Goal: Task Accomplishment & Management: Use online tool/utility

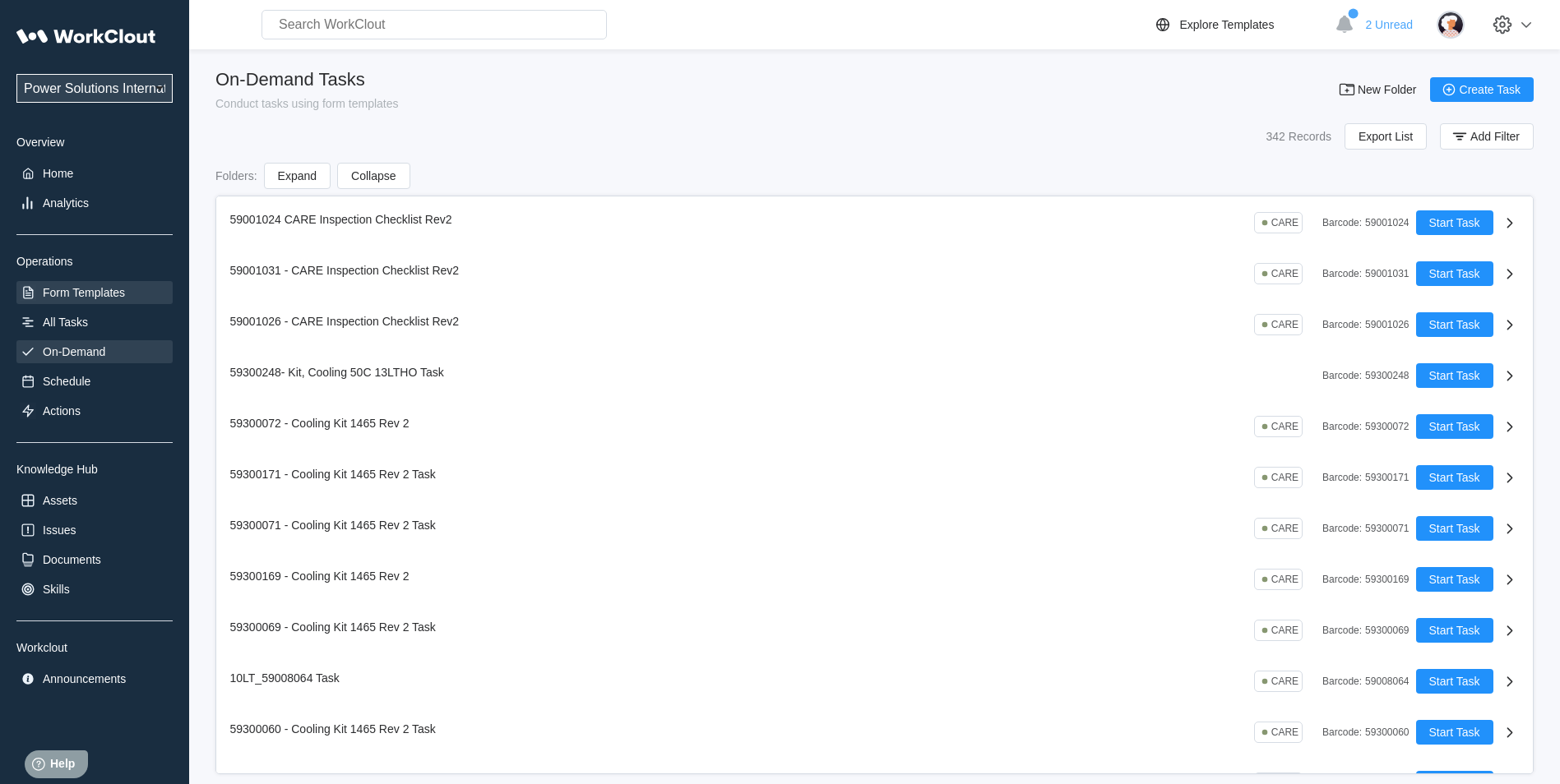
click at [82, 297] on div "Form Templates" at bounding box center [84, 292] width 82 height 13
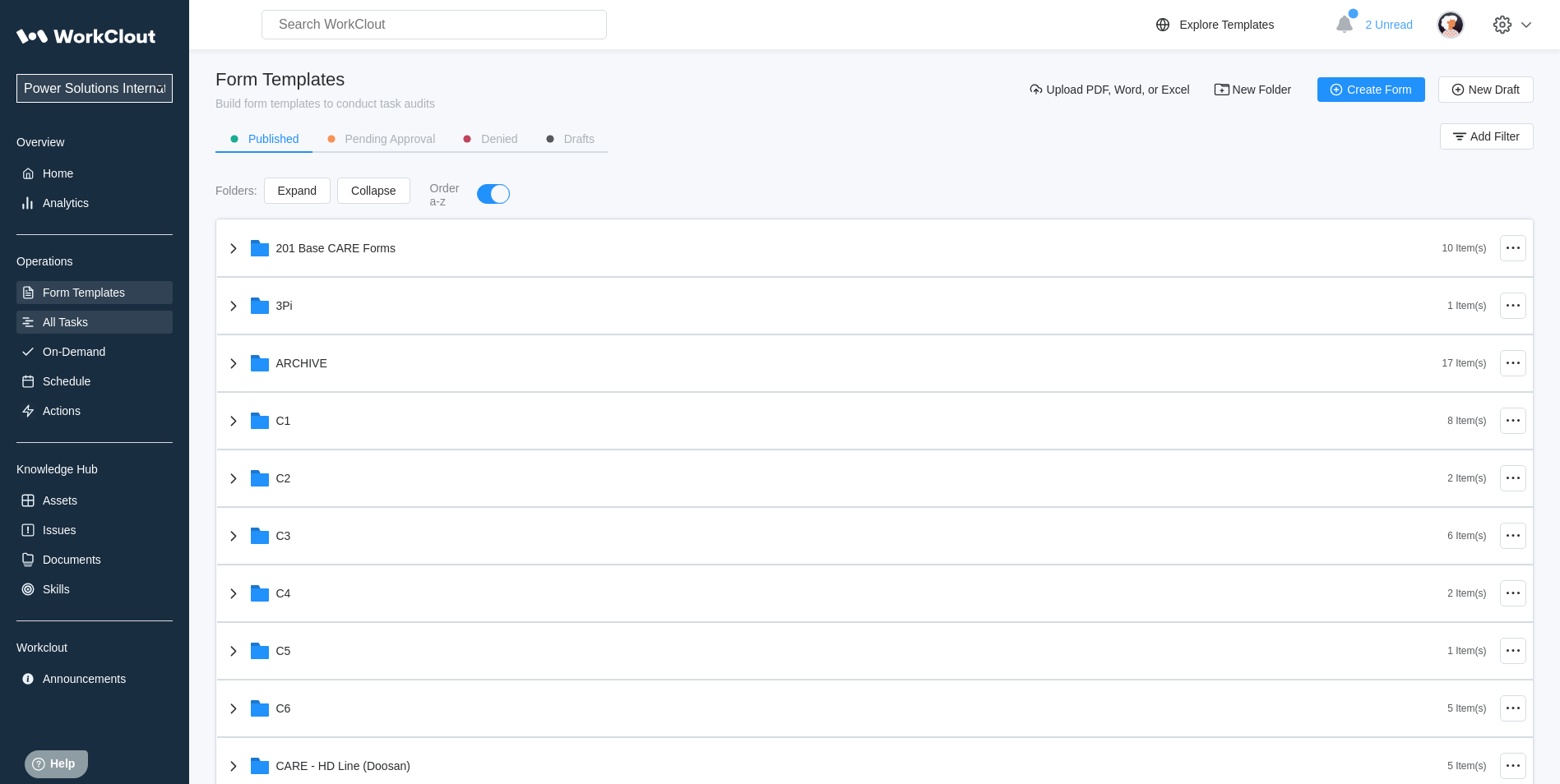
click at [82, 323] on div "All Tasks" at bounding box center [65, 322] width 46 height 13
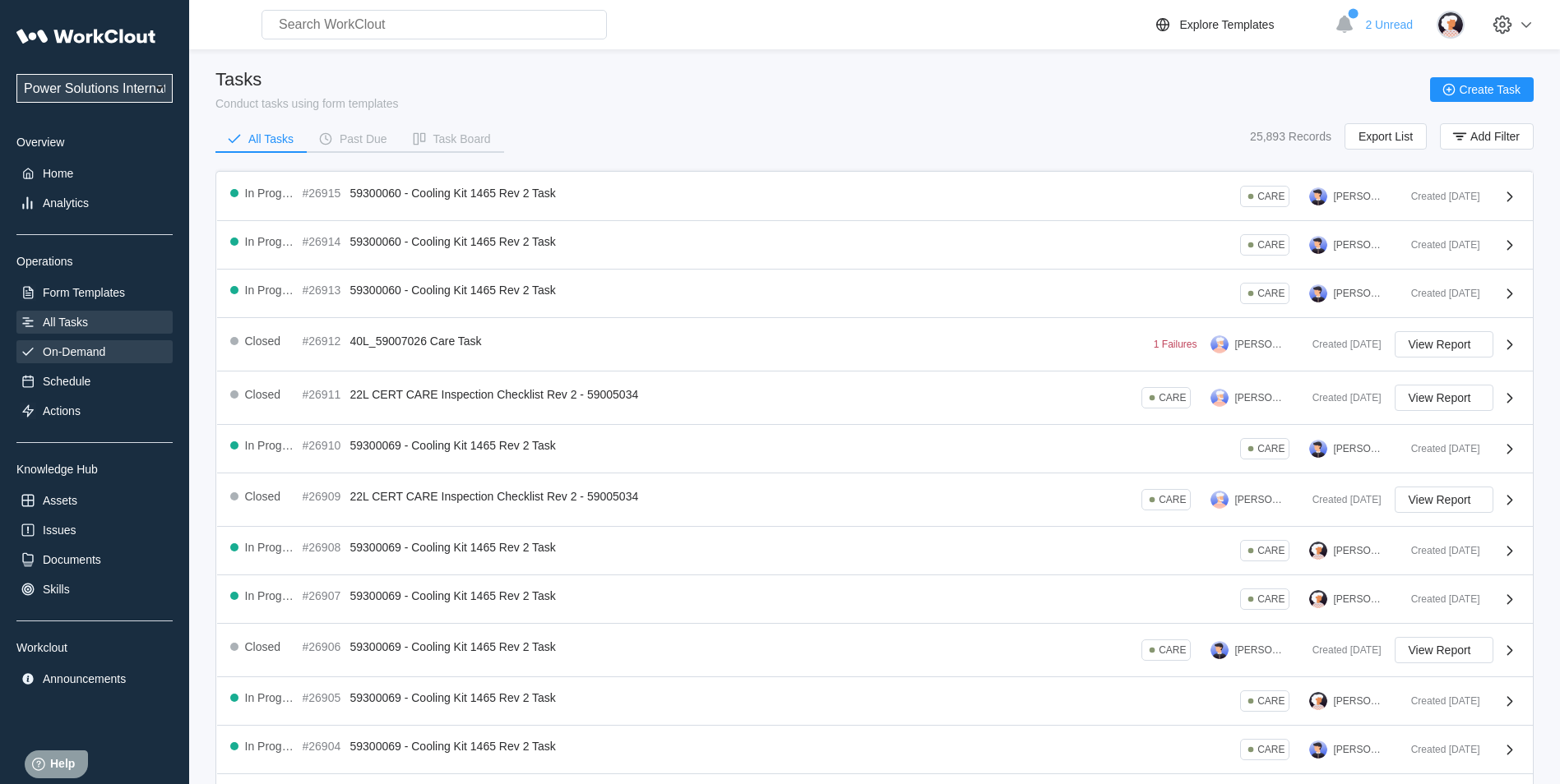
click at [90, 342] on div "On-Demand" at bounding box center [94, 352] width 156 height 23
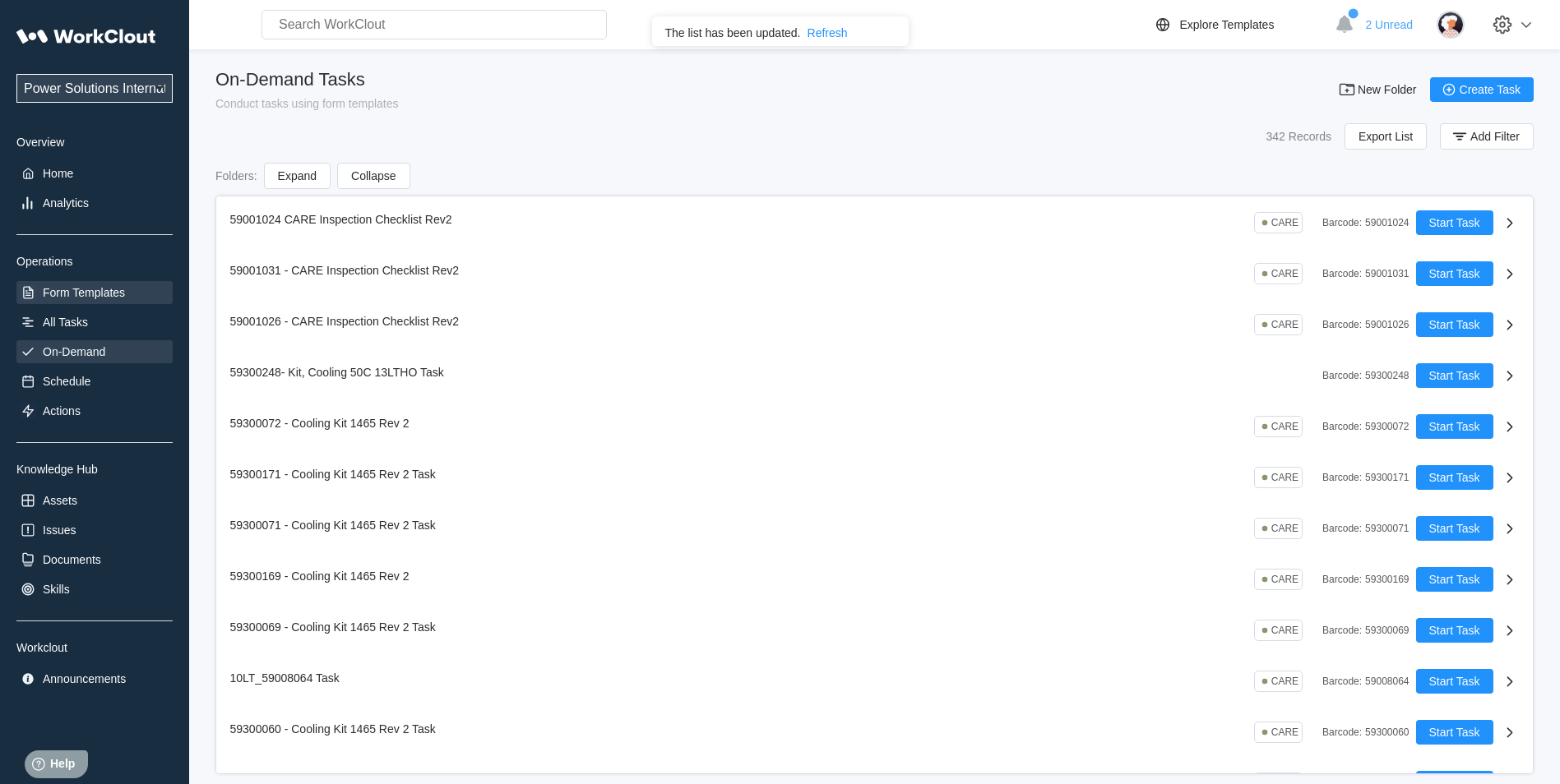
click at [116, 296] on div "Form Templates" at bounding box center [84, 292] width 82 height 13
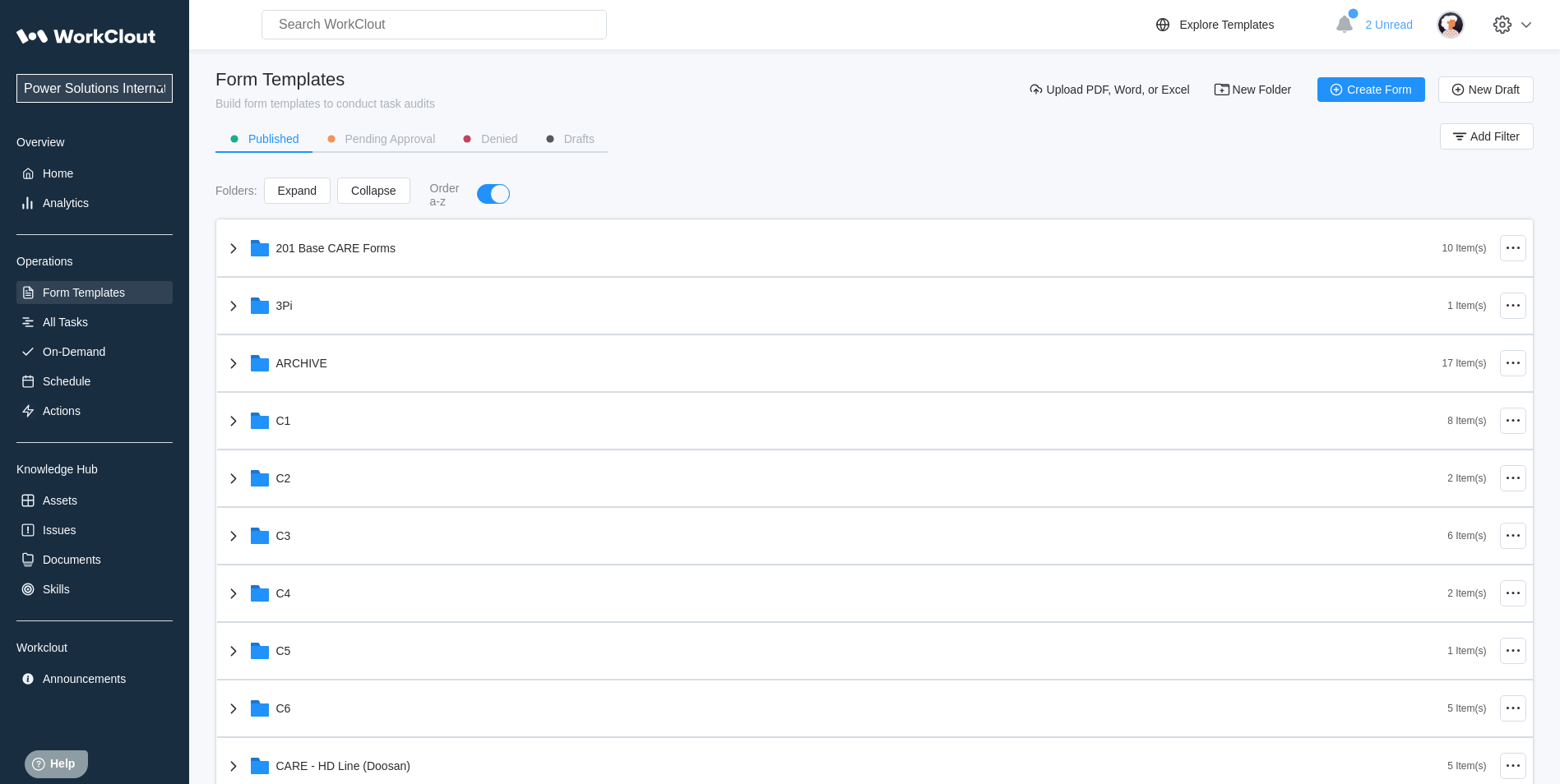
click at [74, 88] on select "Power Solutions International 201 Power Solutions International" at bounding box center [94, 89] width 156 height 29
select select "3cbc4bb7-e42f-4028-935d-ed8337c68b35"
click at [16, 74] on select "Power Solutions International 201 Power Solutions International" at bounding box center [94, 89] width 156 height 29
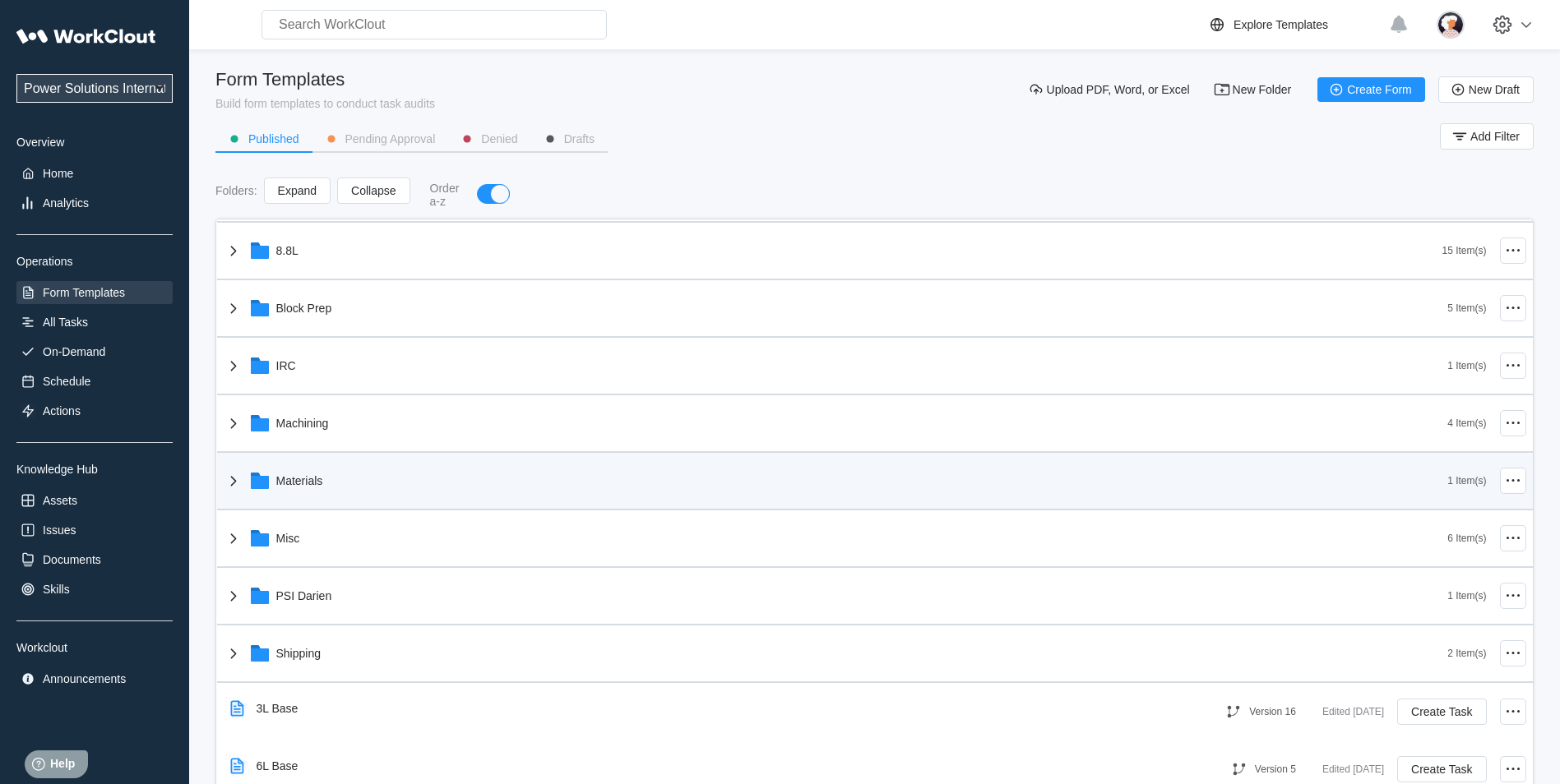
scroll to position [82, 0]
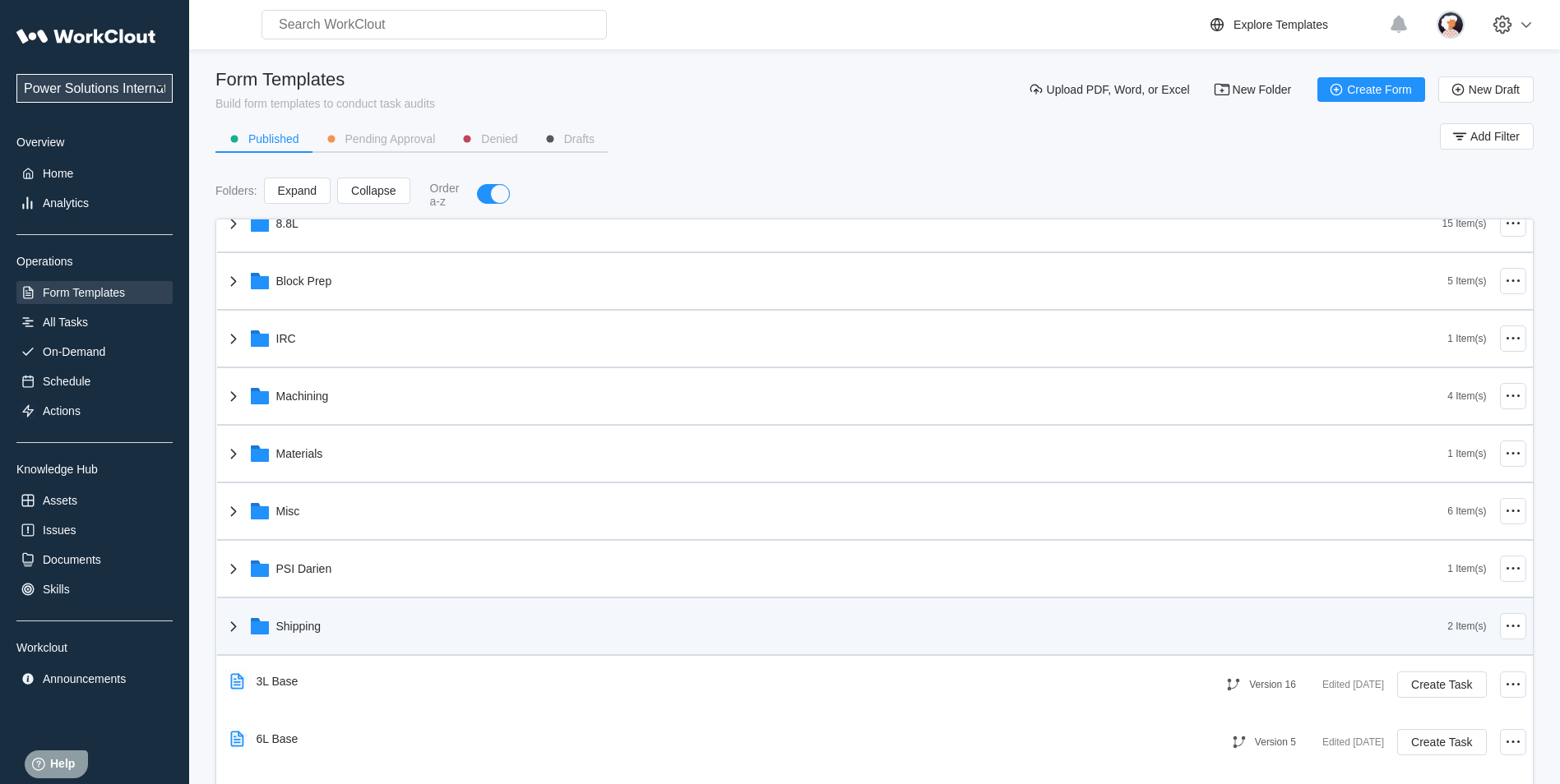
click at [429, 628] on div "Shipping" at bounding box center [835, 627] width 1224 height 43
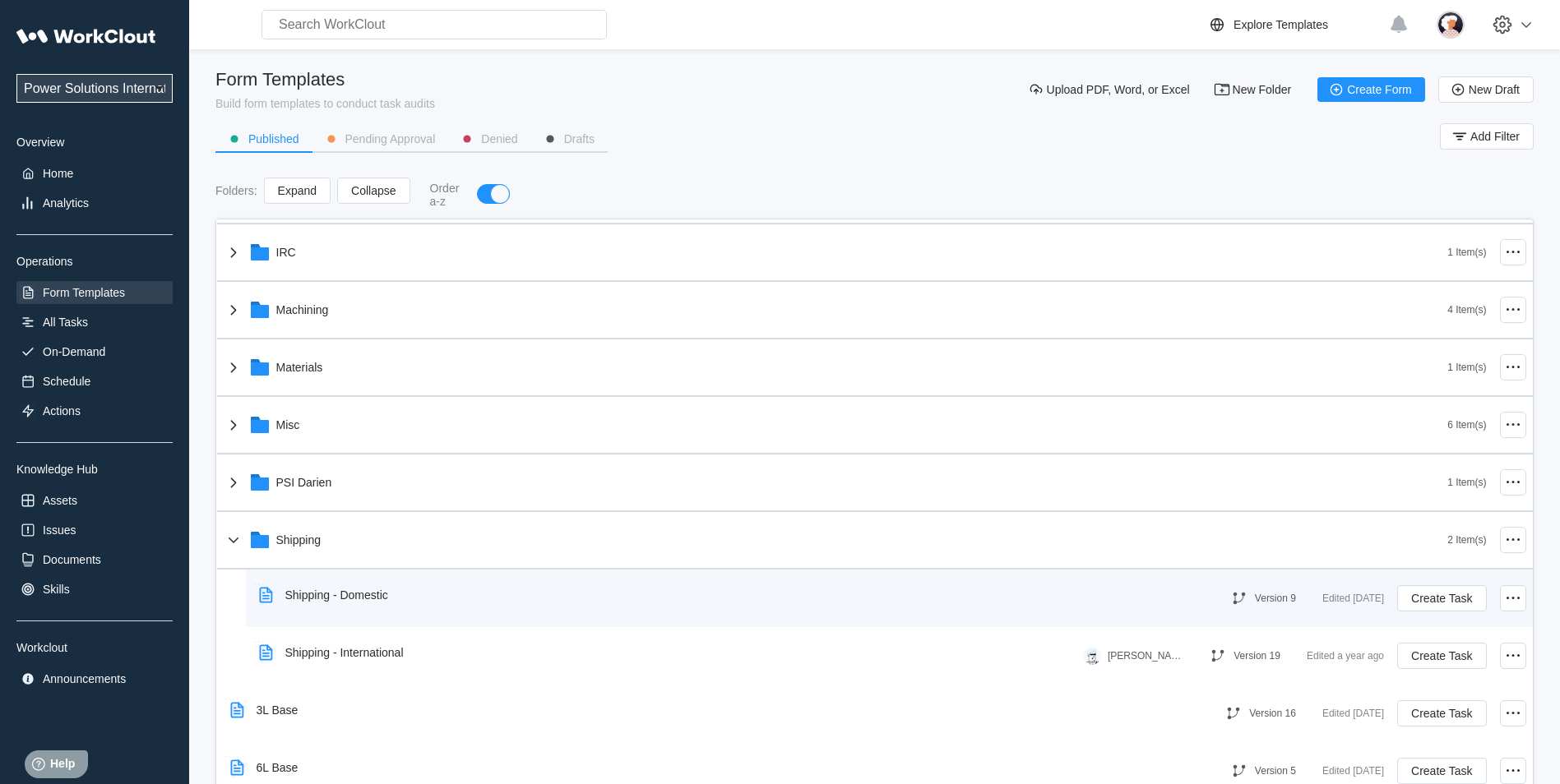
scroll to position [247, 0]
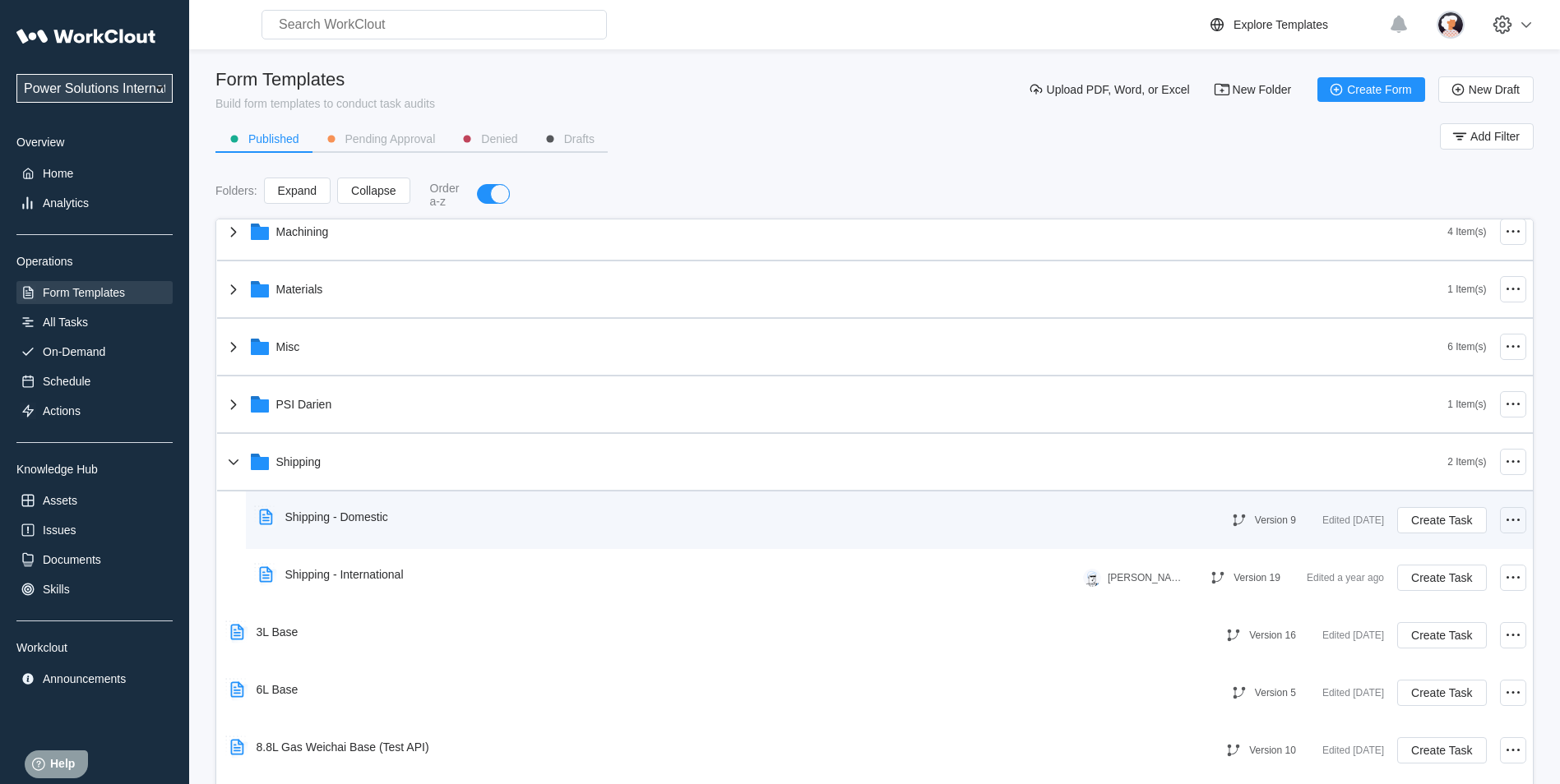
click at [1507, 511] on icon at bounding box center [1513, 520] width 20 height 20
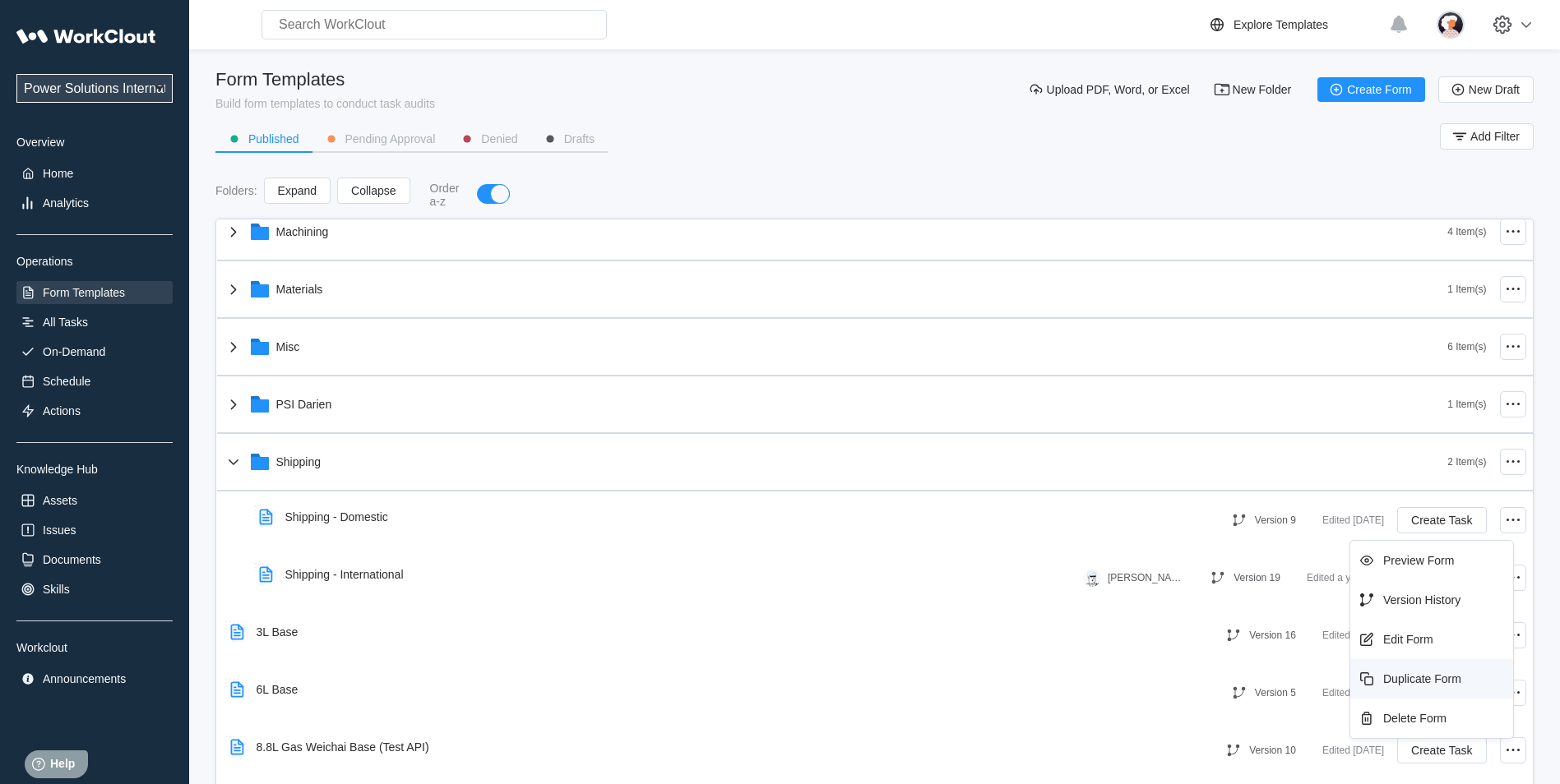
click at [1413, 680] on div "Duplicate Form" at bounding box center [1421, 679] width 78 height 13
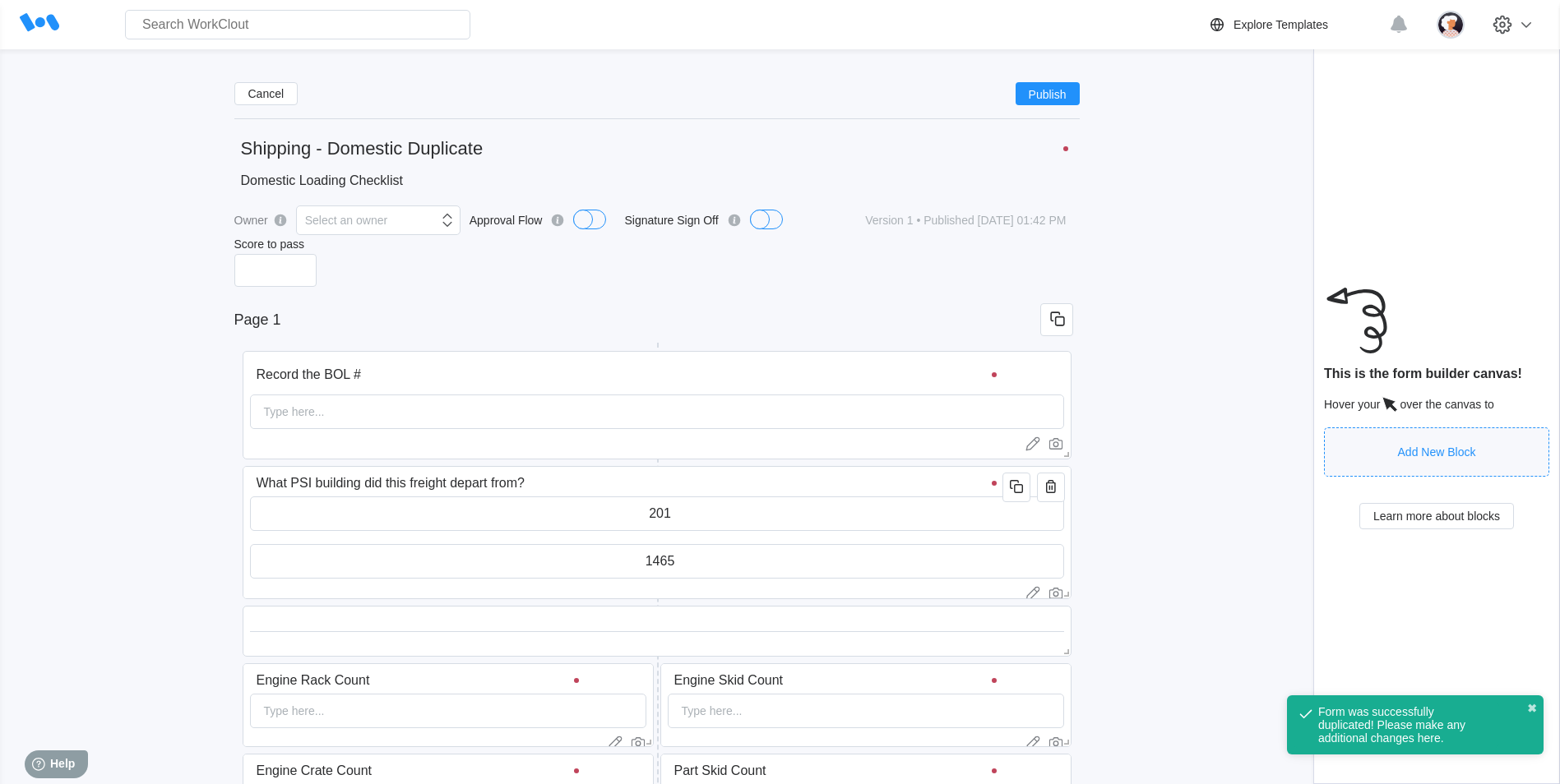
click at [507, 148] on input "Shipping - Domestic Duplicate" at bounding box center [656, 148] width 845 height 33
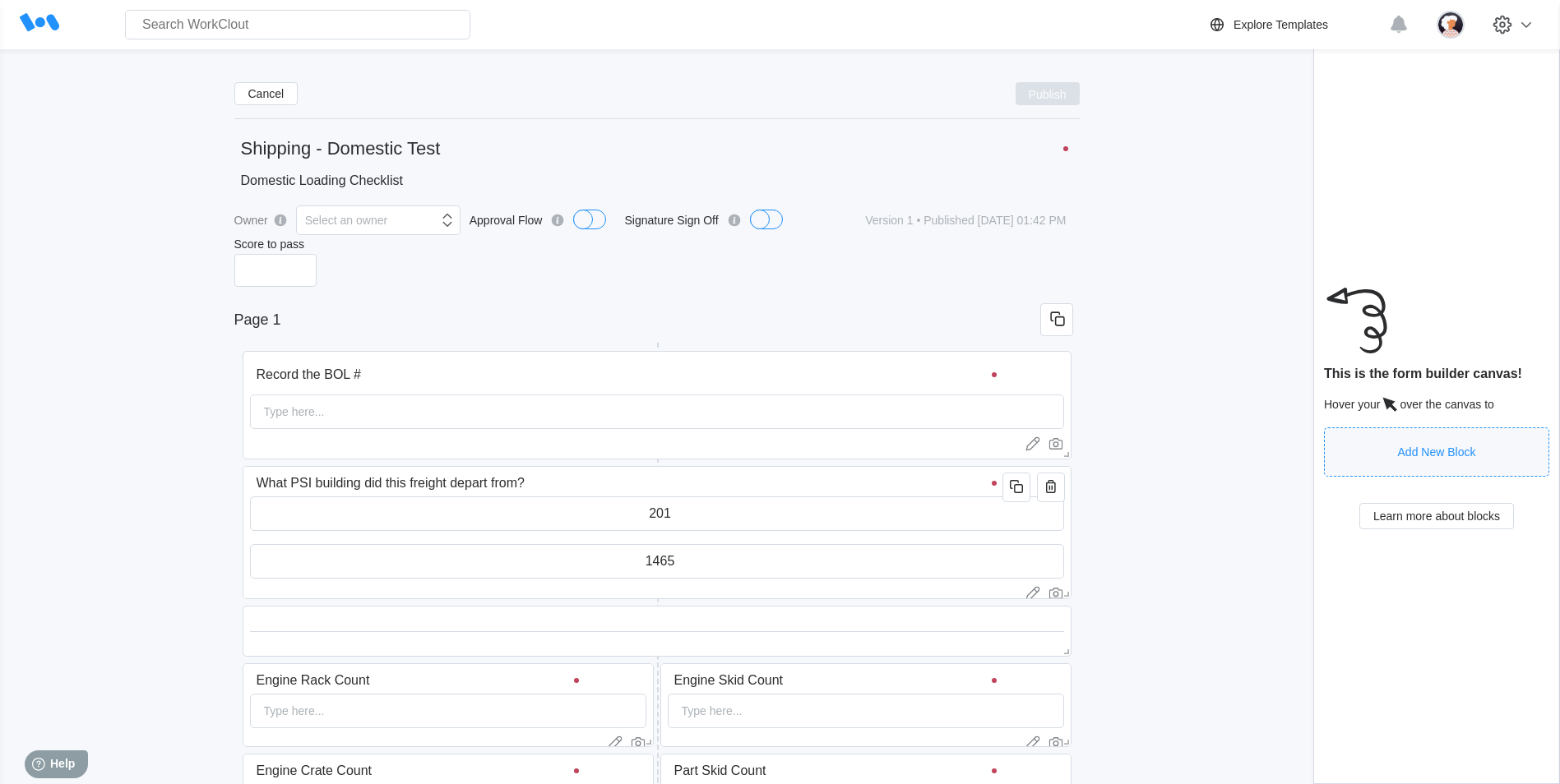
type input "Shipping - Domestic Test"
click at [1064, 98] on span "Publish" at bounding box center [1047, 93] width 38 height 10
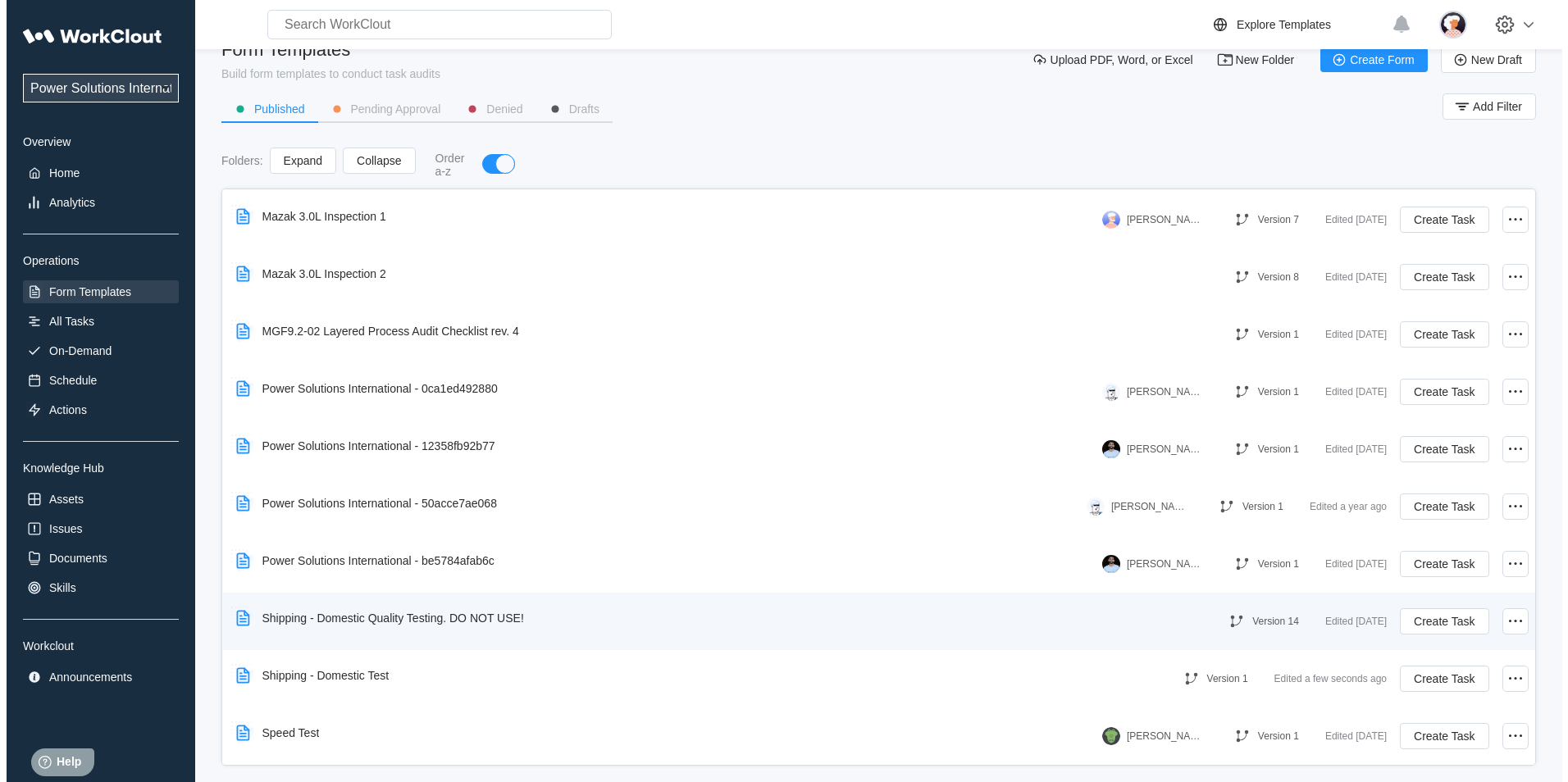
scroll to position [45, 0]
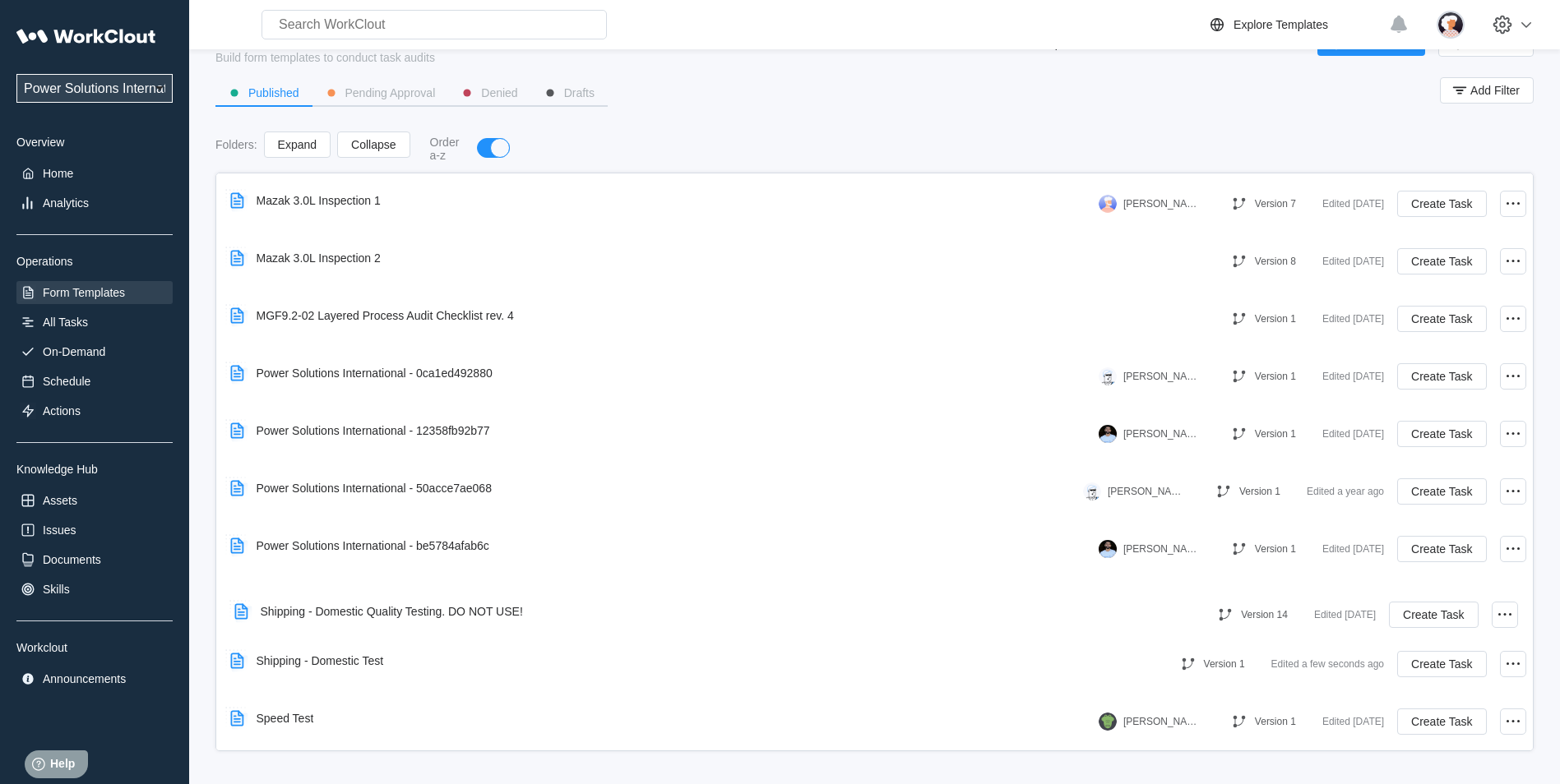
click at [607, 608] on div "4X 10 Item(s) 8.8L 15 Item(s) Block Prep 5 Item(s) IRC 1 Item(s) Machining 4 It…" at bounding box center [874, 30] width 1315 height 1438
click at [606, 603] on div "Shipping - Domestic Quality Testing. DO NOT USE!" at bounding box center [710, 603] width 974 height 38
